Goal: Transaction & Acquisition: Pay My Bill

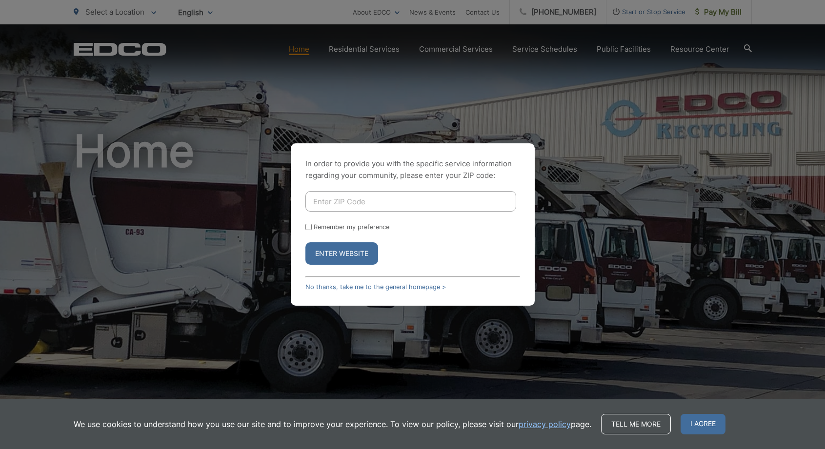
click at [338, 205] on input "Enter ZIP Code" at bounding box center [410, 201] width 211 height 20
type input "90501"
click at [336, 255] on button "Enter Website" at bounding box center [341, 253] width 73 height 22
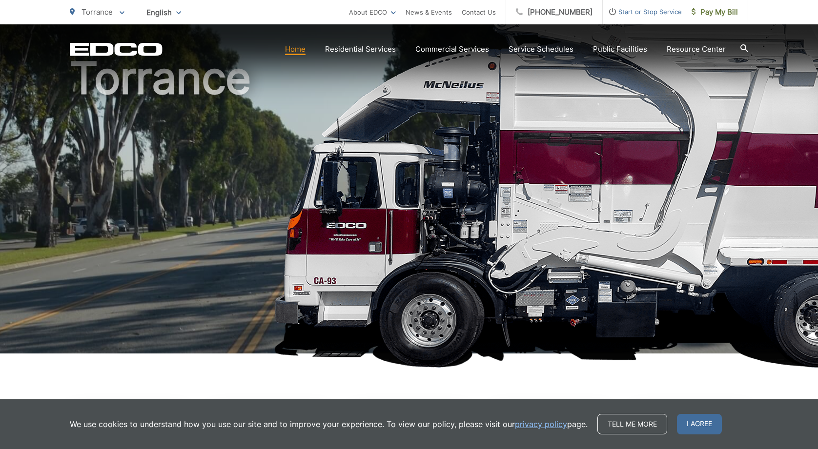
scroll to position [107, 0]
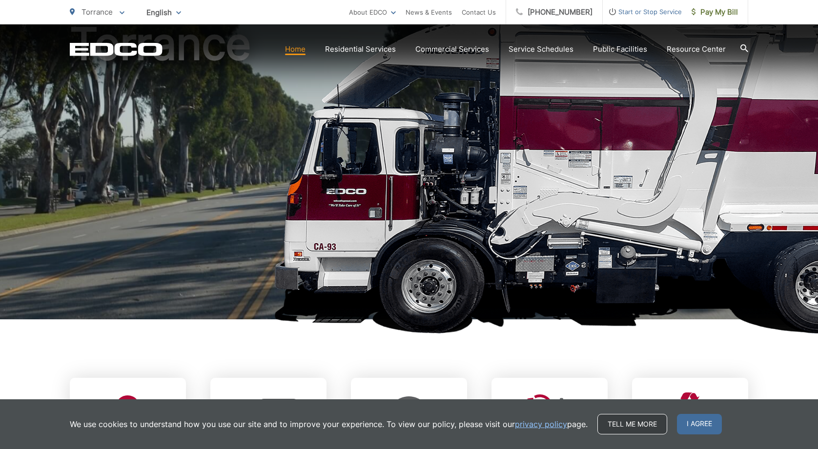
click at [647, 420] on link "Tell me more" at bounding box center [632, 424] width 70 height 20
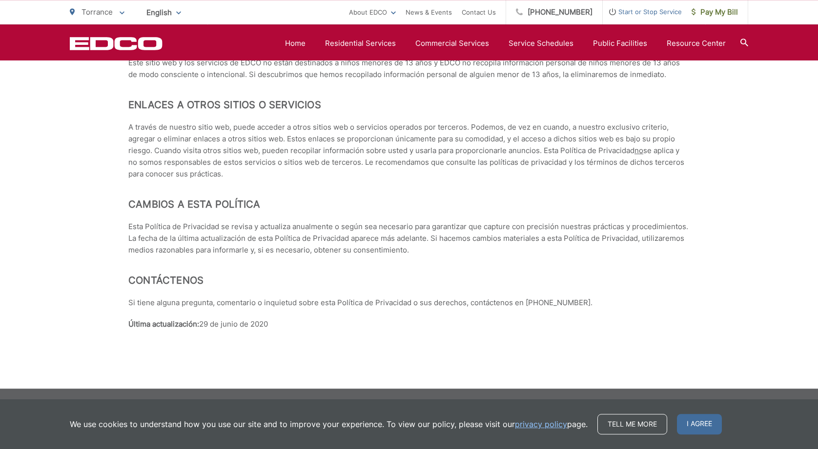
scroll to position [4449, 0]
click at [721, 417] on span "I agree" at bounding box center [699, 424] width 45 height 20
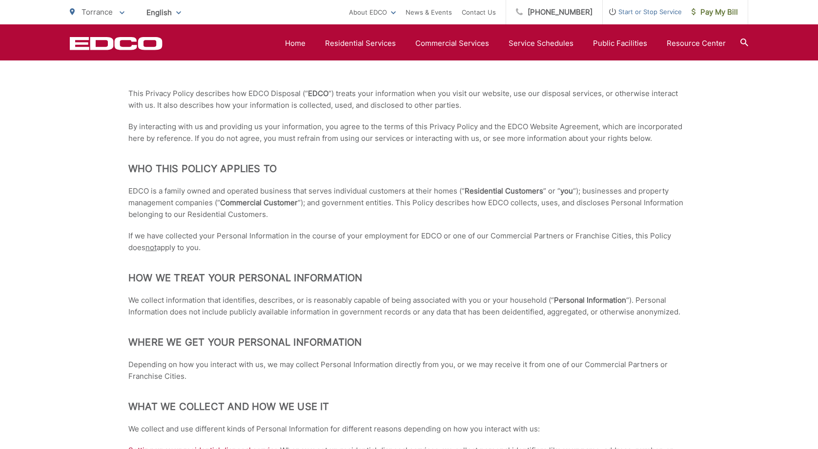
scroll to position [0, 0]
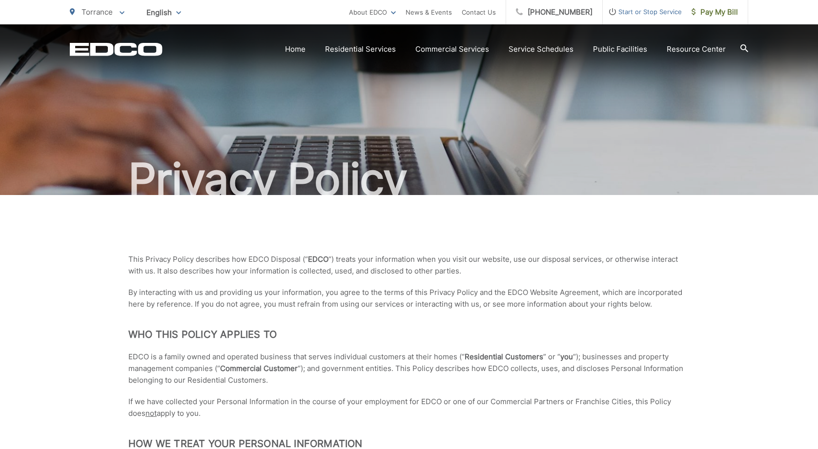
click at [121, 10] on p "Torrance" at bounding box center [97, 12] width 55 height 12
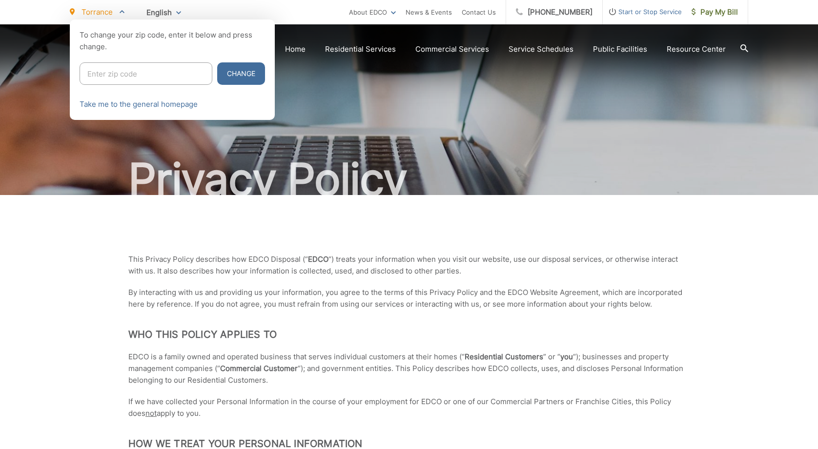
click at [121, 10] on p "Torrance" at bounding box center [97, 12] width 55 height 12
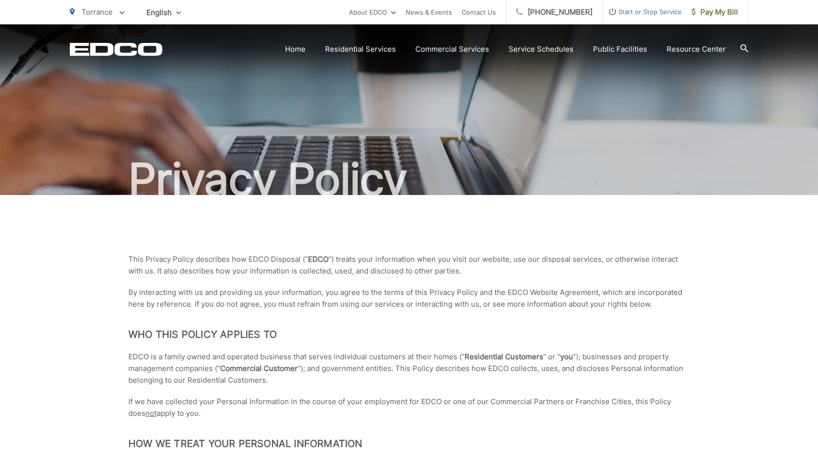
click at [610, 11] on span "Start or Stop Service" at bounding box center [641, 12] width 79 height 12
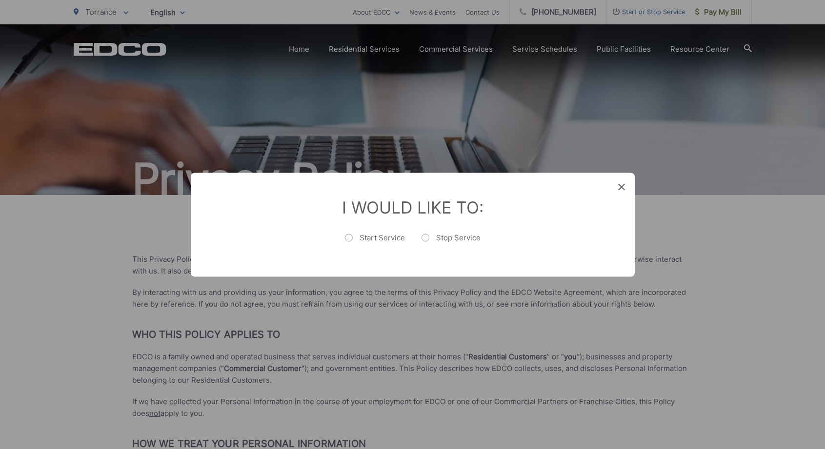
click at [620, 182] on span at bounding box center [621, 187] width 7 height 10
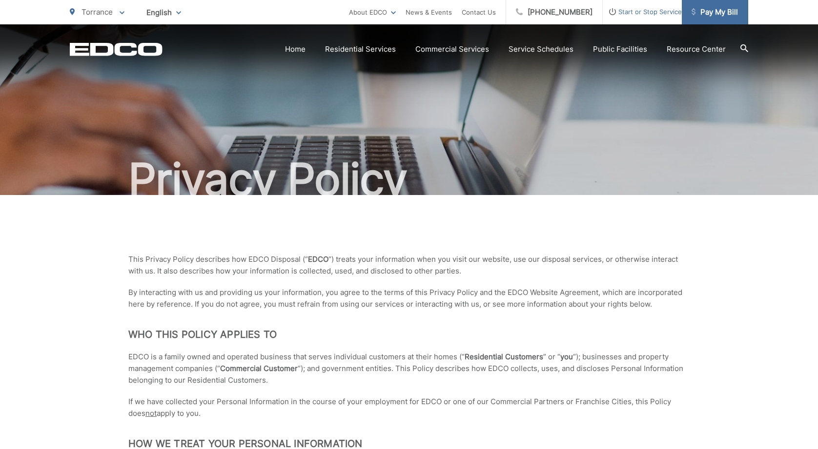
click at [716, 10] on span "Pay My Bill" at bounding box center [714, 12] width 46 height 12
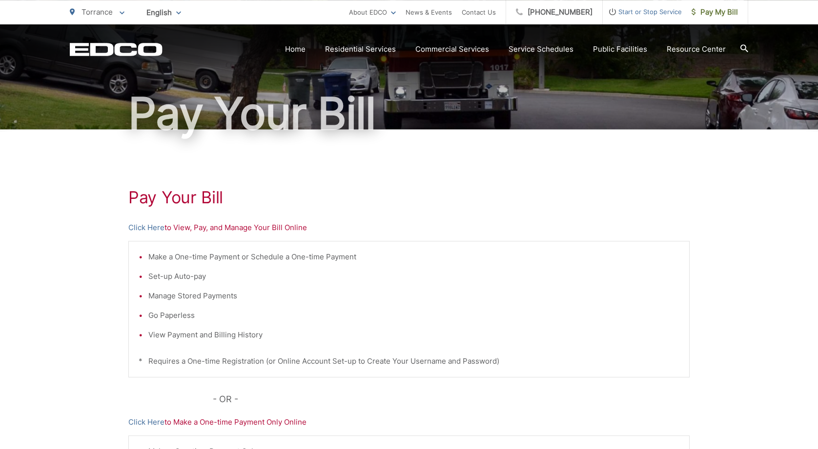
scroll to position [107, 0]
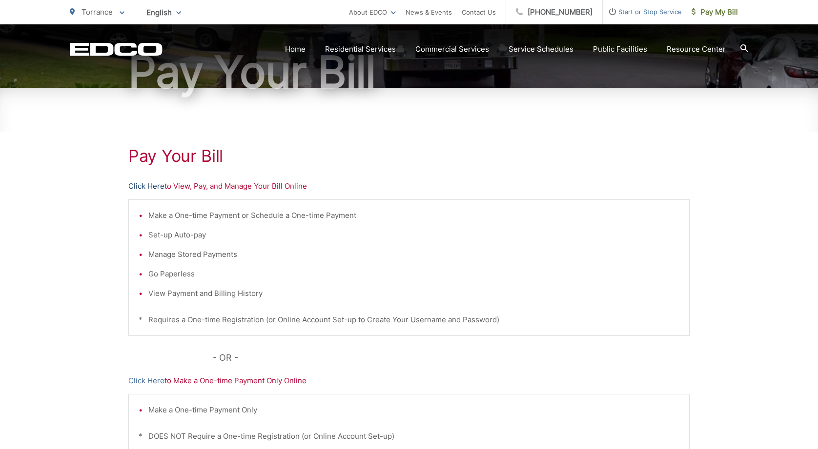
click at [156, 186] on link "Click Here" at bounding box center [146, 186] width 36 height 12
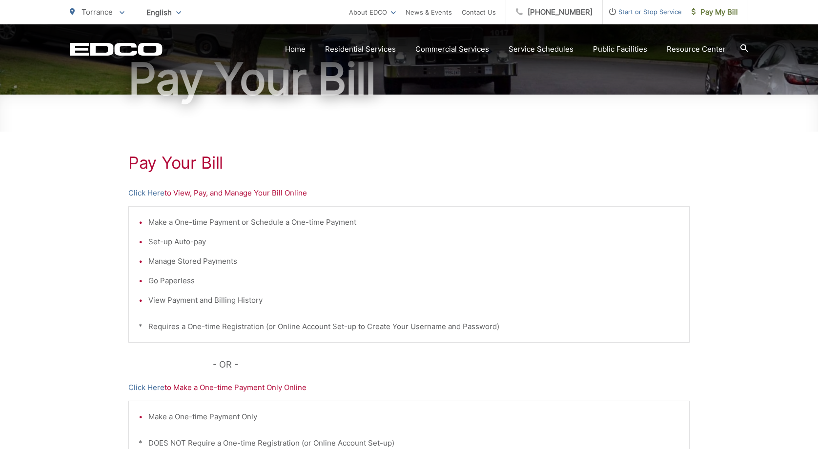
scroll to position [98, 0]
